Goal: Information Seeking & Learning: Learn about a topic

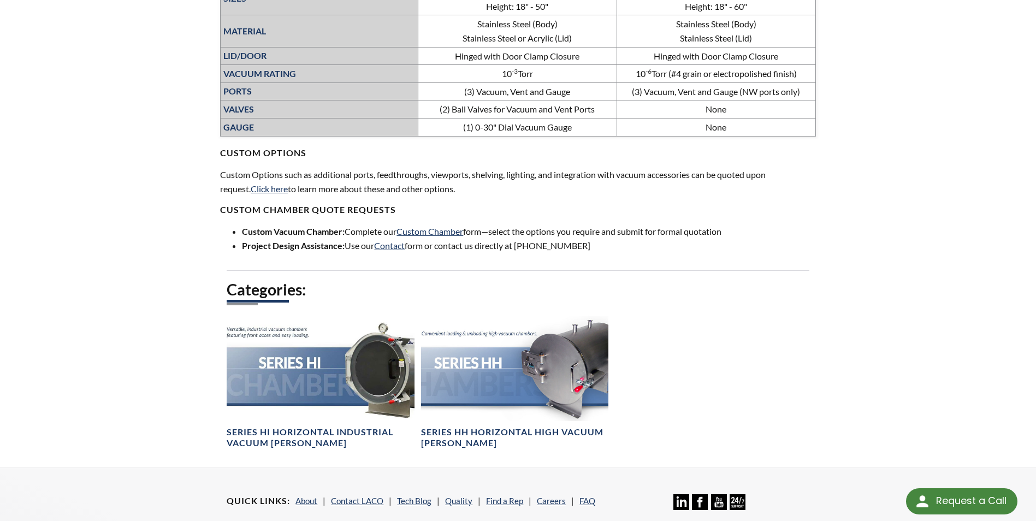
scroll to position [807, 0]
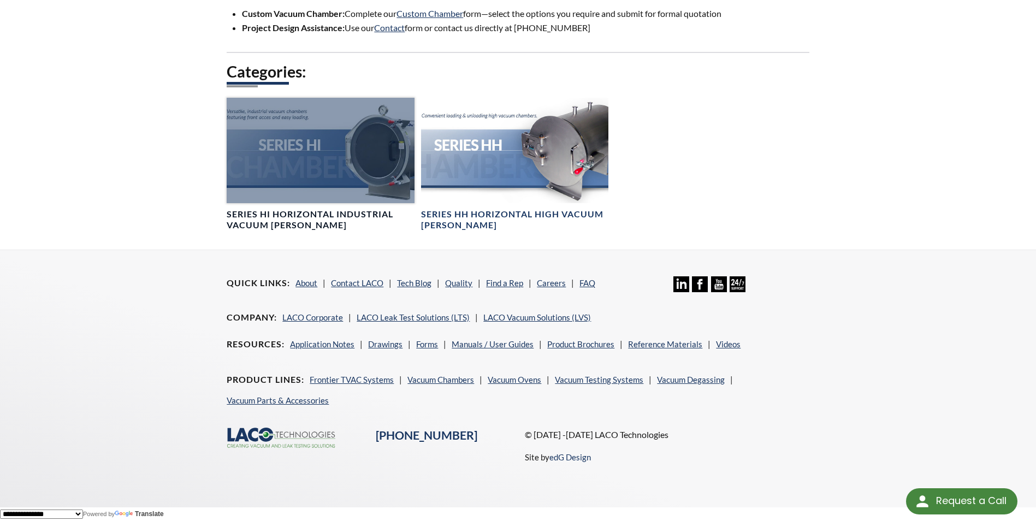
click at [311, 151] on div at bounding box center [320, 150] width 187 height 105
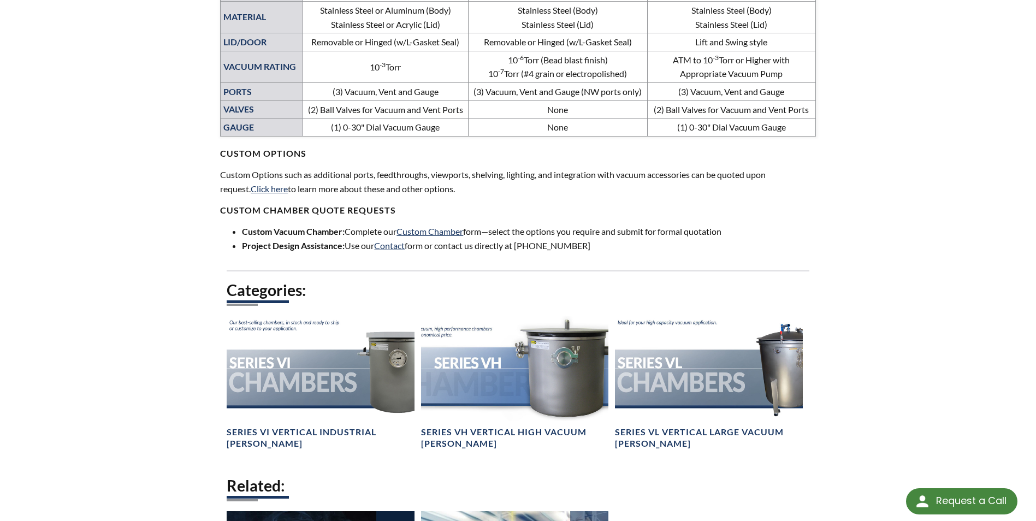
scroll to position [710, 0]
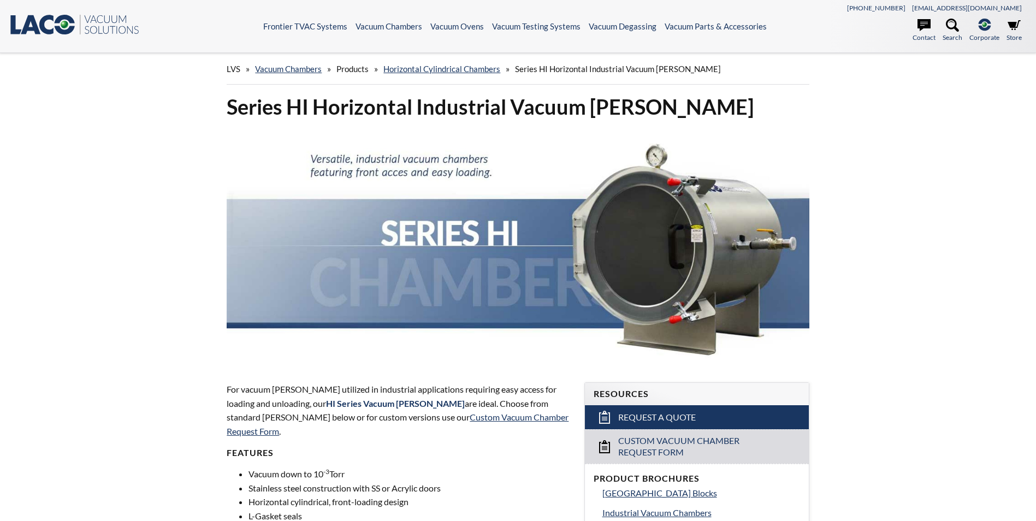
select select "Language Translate Widget"
